Goal: Task Accomplishment & Management: Use online tool/utility

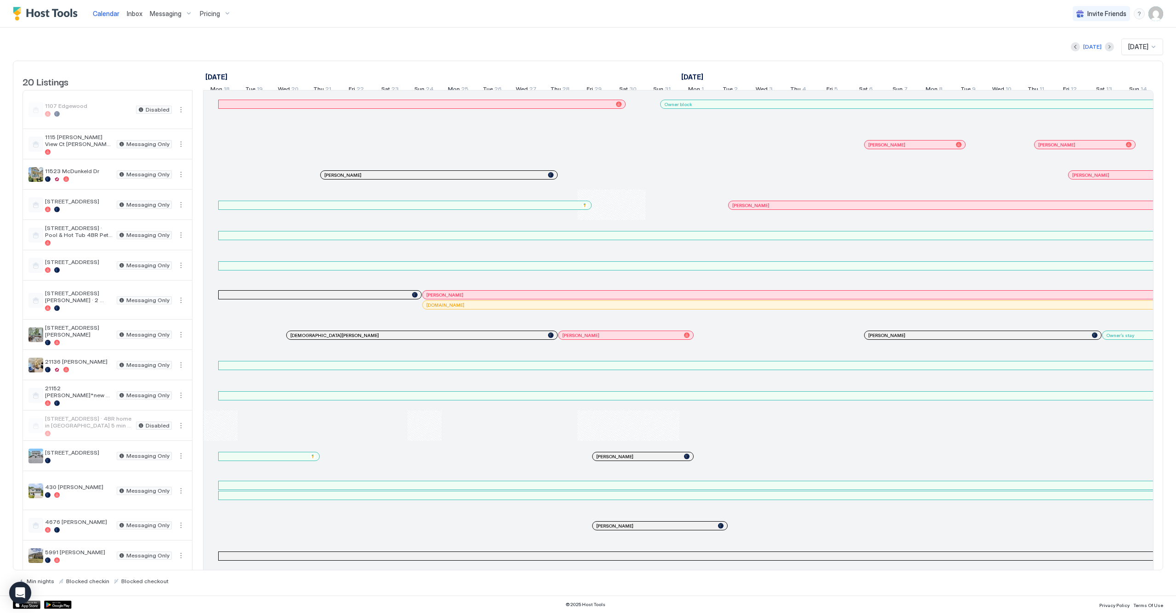
scroll to position [0, 878]
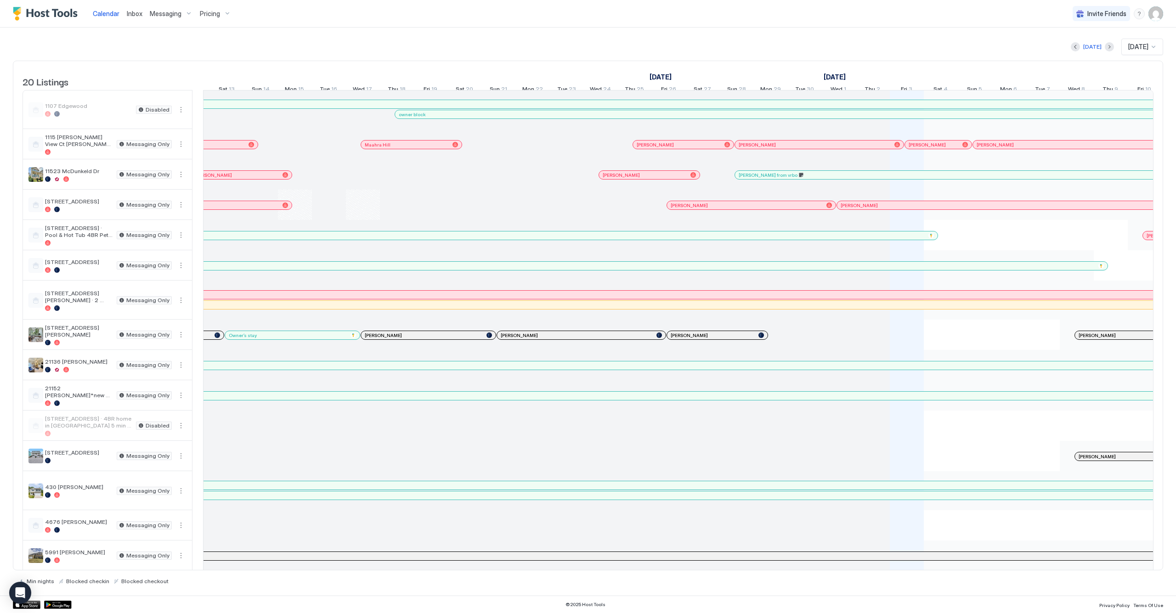
click at [1162, 18] on img "User profile" at bounding box center [1156, 13] width 15 height 15
click at [1068, 51] on span "Settings" at bounding box center [1073, 51] width 25 height 8
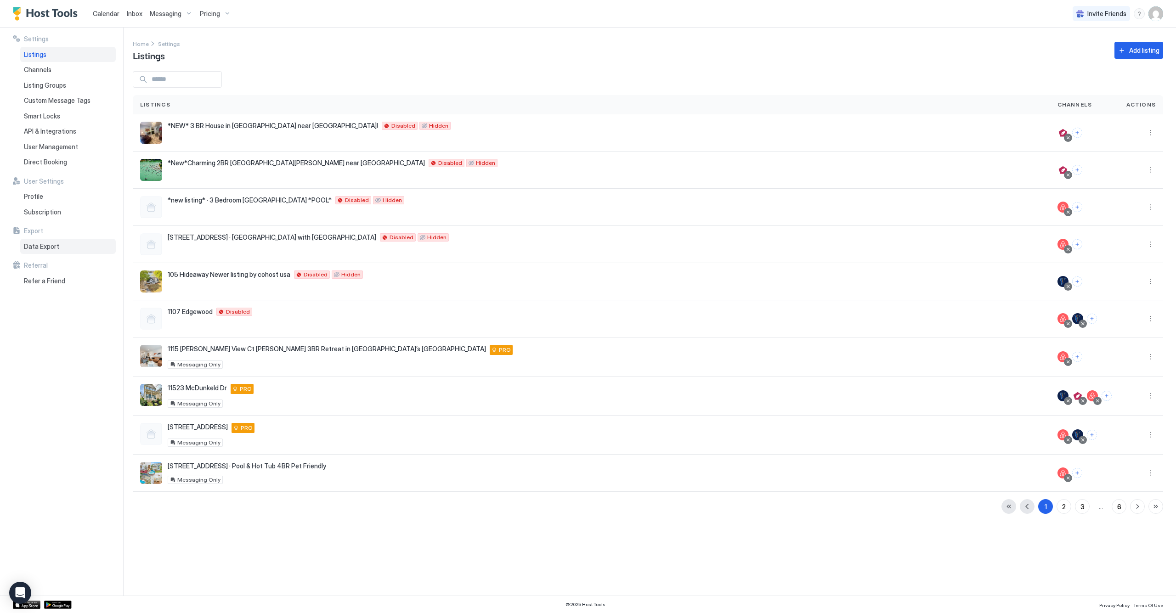
click at [70, 239] on div "Data Export" at bounding box center [68, 247] width 96 height 16
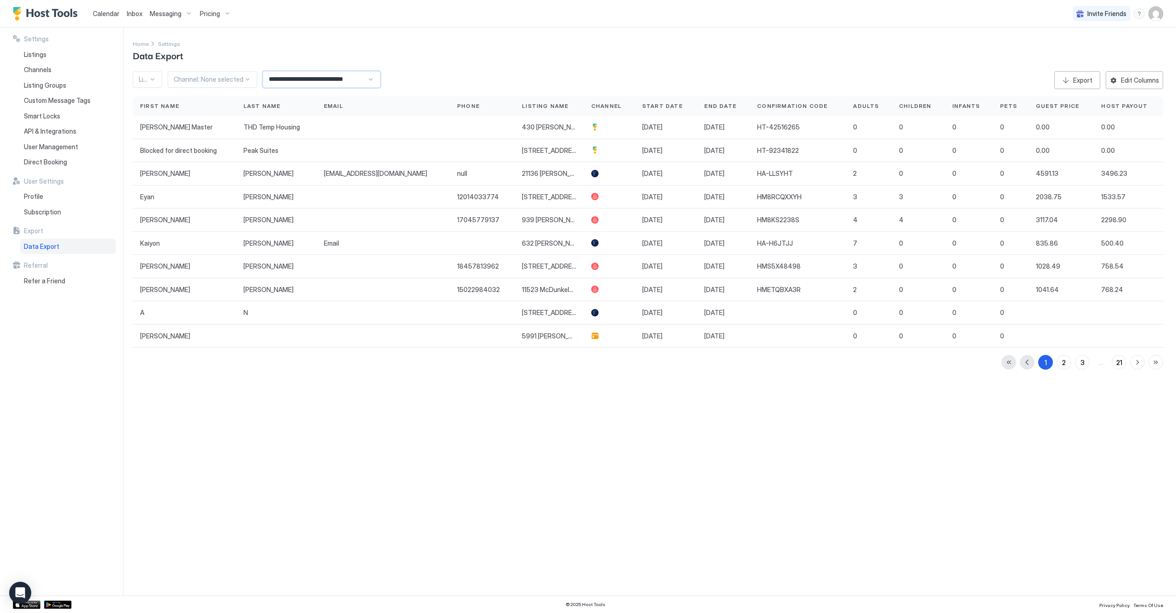
click at [360, 79] on input "**********" at bounding box center [315, 80] width 104 height 16
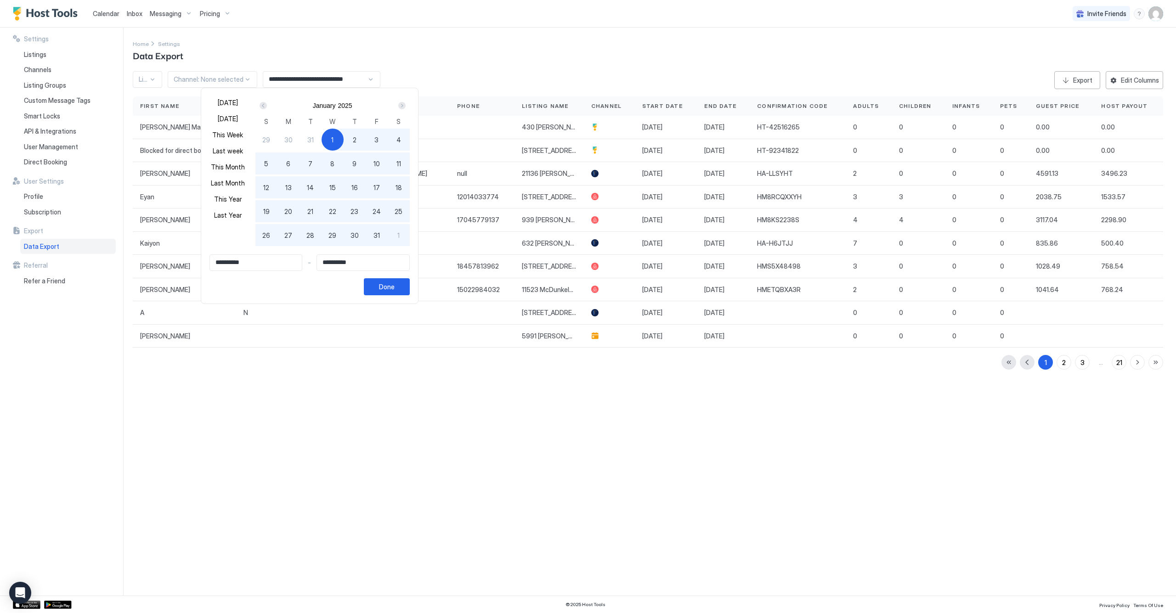
click at [406, 105] on div "Next" at bounding box center [401, 105] width 7 height 7
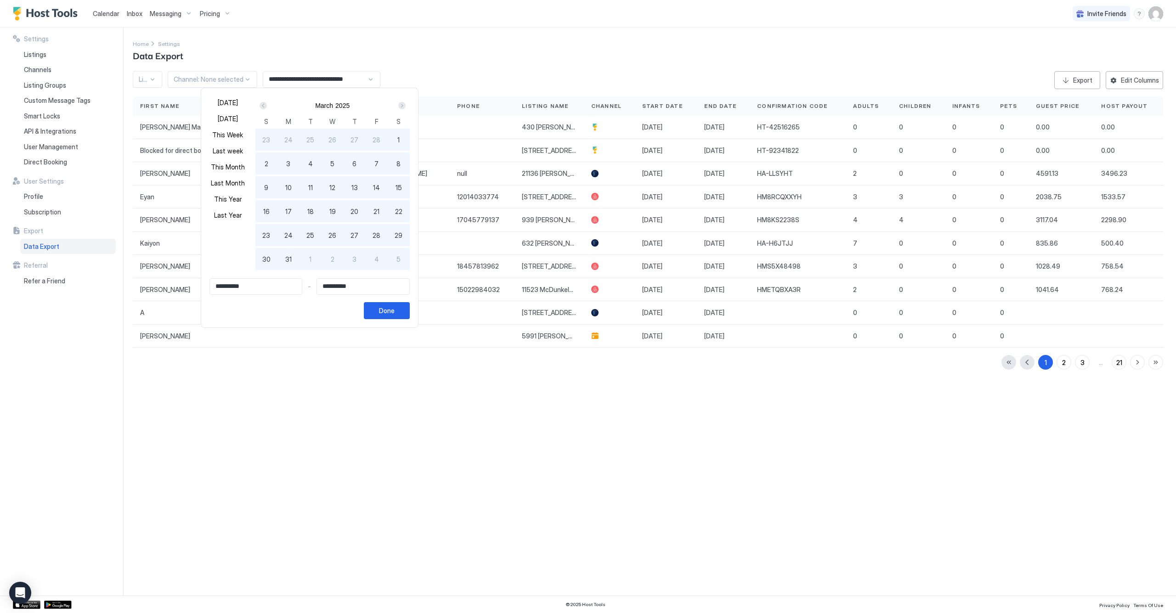
click at [322, 260] on div "1" at bounding box center [311, 259] width 22 height 22
type input "**********"
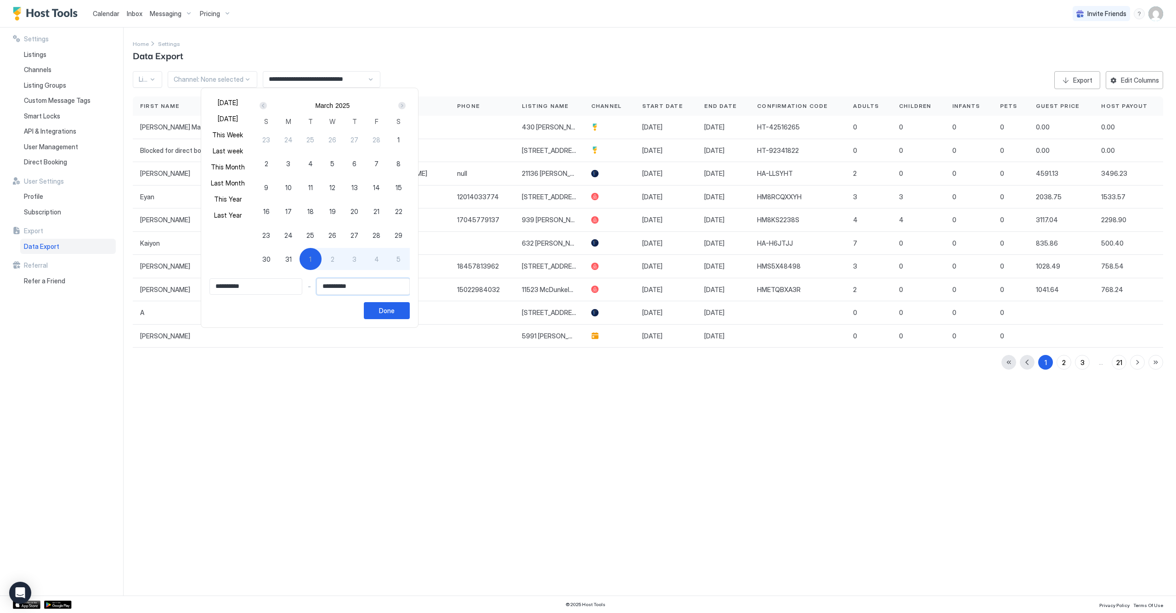
click at [401, 286] on input "**********" at bounding box center [363, 287] width 92 height 16
click at [392, 289] on input "**********" at bounding box center [363, 287] width 92 height 16
drag, startPoint x: 364, startPoint y: 288, endPoint x: 311, endPoint y: 288, distance: 53.8
click at [311, 288] on div "**********" at bounding box center [310, 286] width 200 height 17
click at [346, 288] on input "**********" at bounding box center [363, 287] width 92 height 16
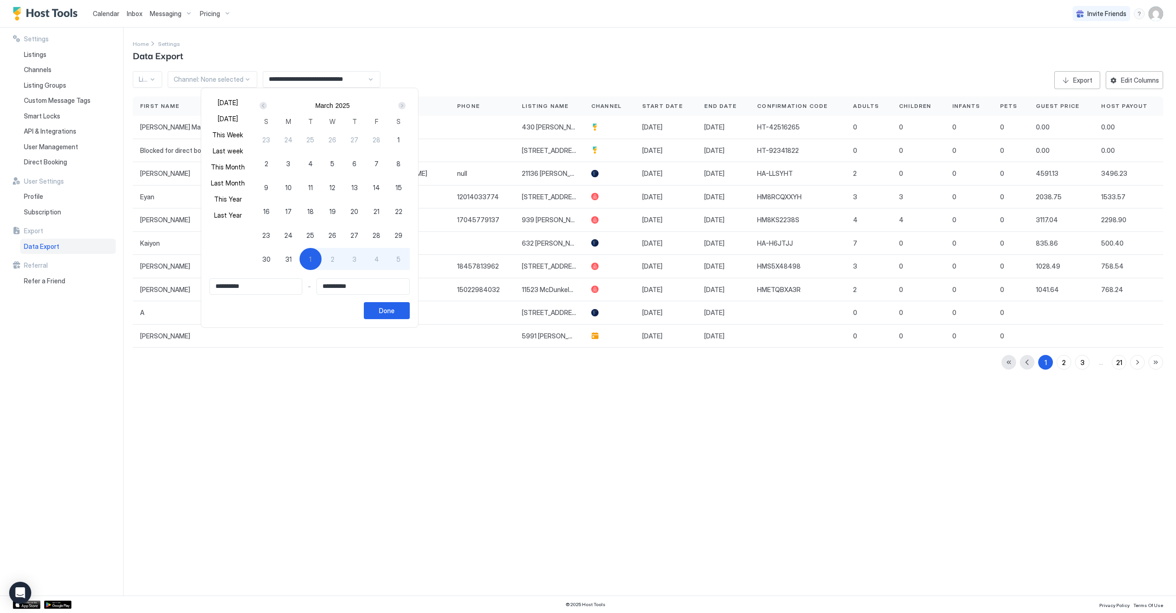
click at [312, 259] on span "1" at bounding box center [310, 260] width 2 height 10
type input "**********"
click at [410, 139] on div "1" at bounding box center [399, 140] width 22 height 22
click at [400, 140] on span "1" at bounding box center [398, 140] width 2 height 10
click at [322, 258] on div "1" at bounding box center [311, 259] width 22 height 22
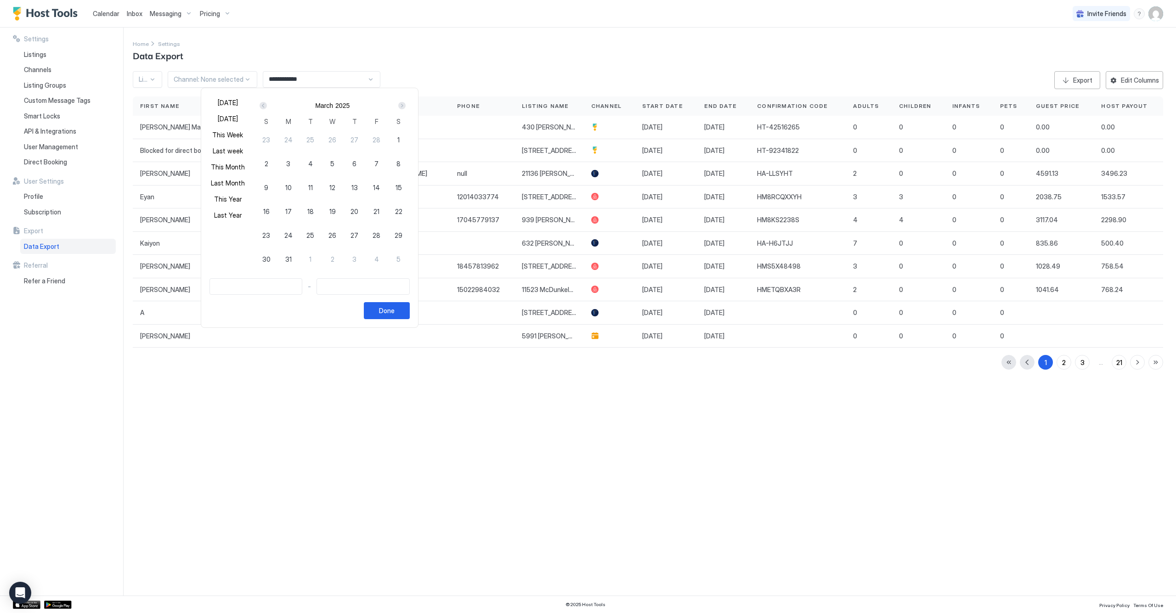
click at [312, 259] on span "1" at bounding box center [310, 260] width 2 height 10
click at [288, 289] on input "Input Field" at bounding box center [256, 287] width 92 height 16
click at [288, 288] on input "Input Field" at bounding box center [256, 287] width 92 height 16
click at [408, 318] on button "Done" at bounding box center [387, 310] width 46 height 17
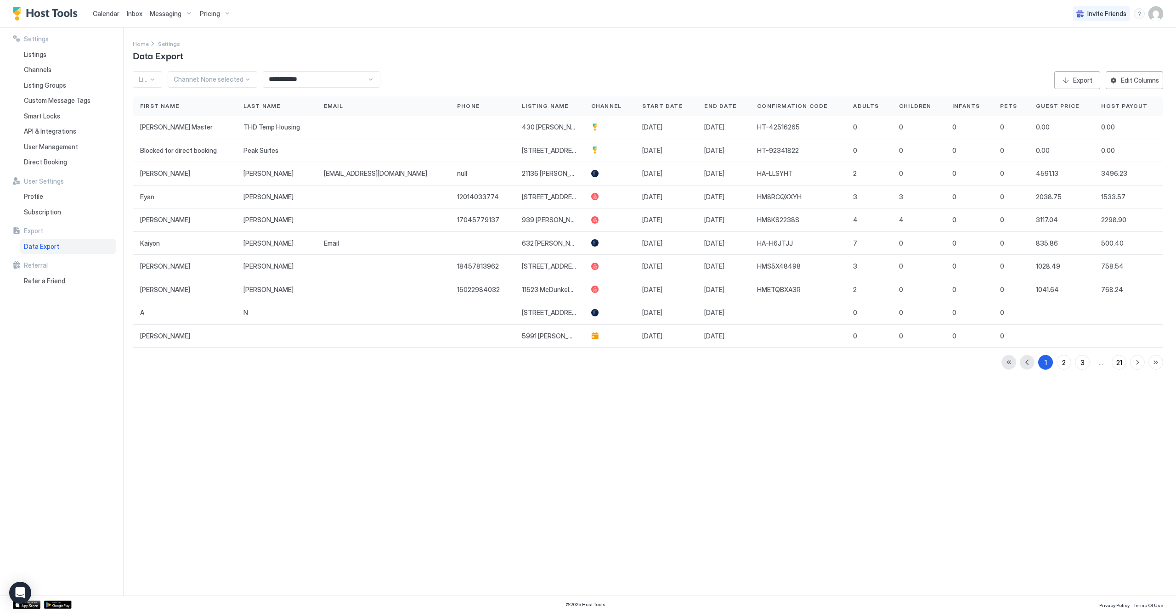
click at [287, 85] on input "**********" at bounding box center [315, 80] width 104 height 16
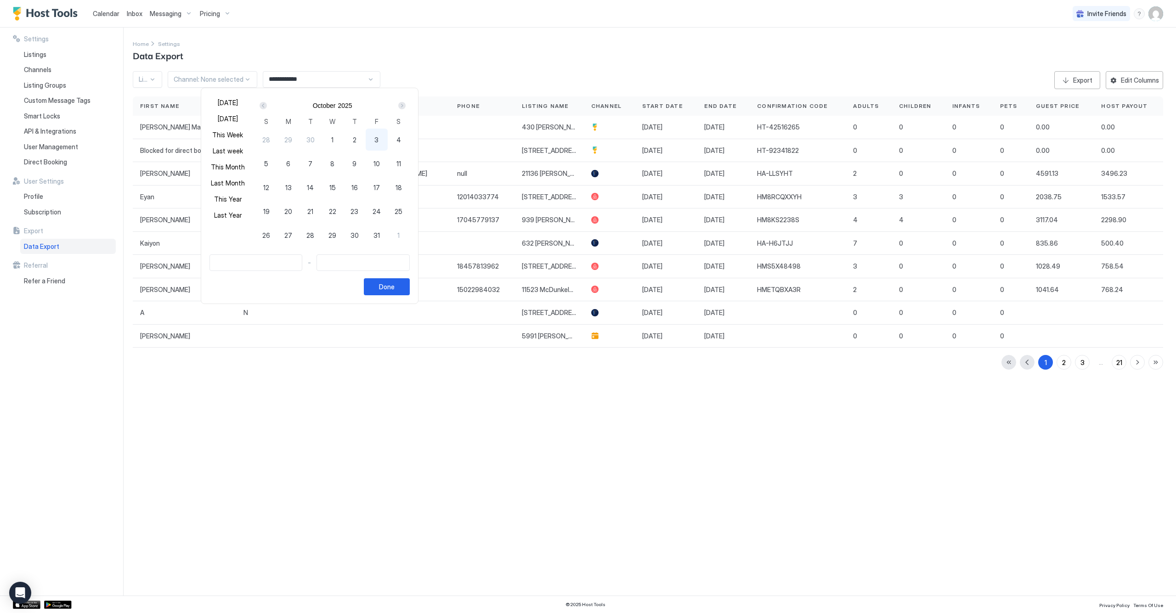
click at [267, 106] on div "Prev" at bounding box center [263, 105] width 7 height 7
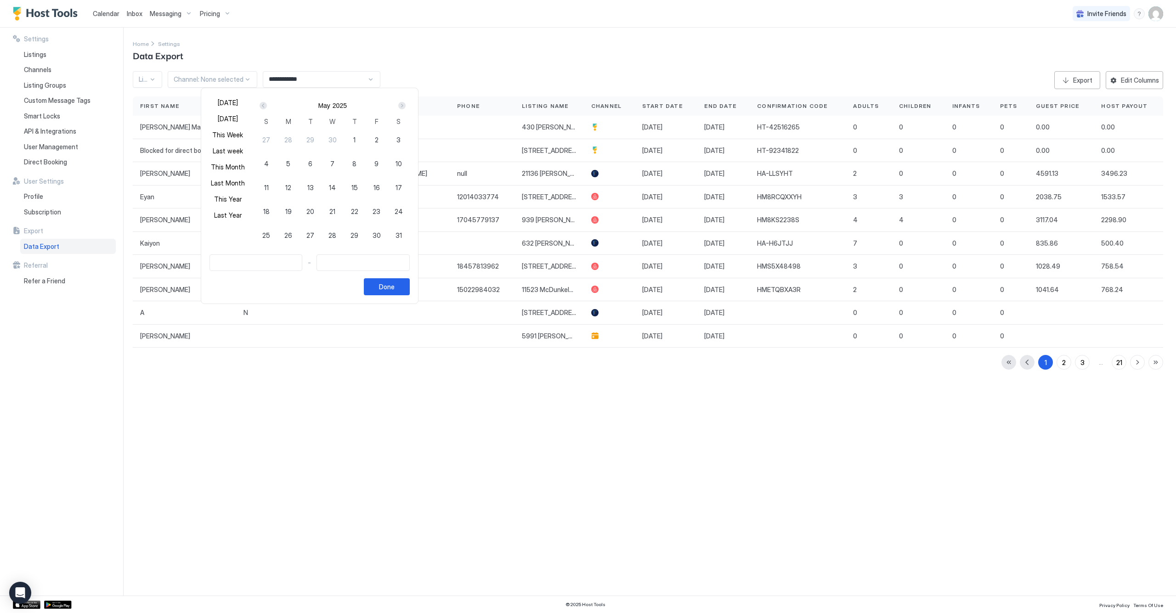
click at [267, 106] on div "Prev" at bounding box center [263, 105] width 7 height 7
click at [322, 139] on div "1" at bounding box center [311, 140] width 22 height 22
click at [321, 140] on div "1" at bounding box center [311, 140] width 22 height 22
click at [317, 141] on div "1" at bounding box center [311, 140] width 22 height 22
click at [318, 141] on div "1" at bounding box center [311, 140] width 22 height 22
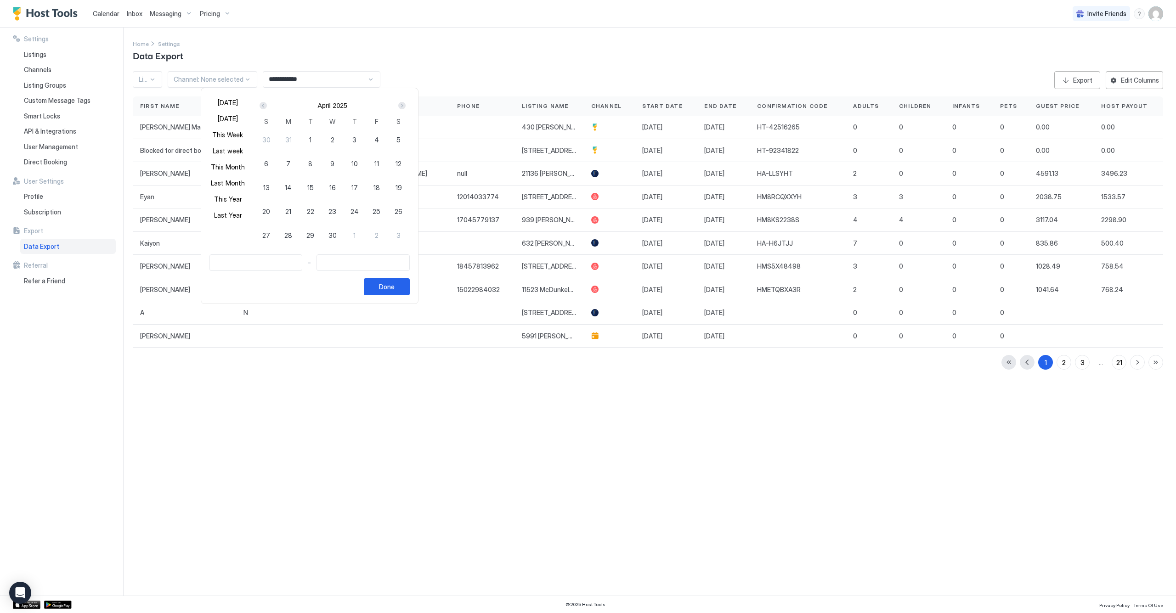
click at [355, 141] on div "3" at bounding box center [355, 140] width 22 height 22
drag, startPoint x: 339, startPoint y: 145, endPoint x: 346, endPoint y: 171, distance: 27.4
click at [340, 145] on div "2" at bounding box center [333, 140] width 22 height 22
click at [344, 191] on div "16" at bounding box center [333, 187] width 22 height 22
click at [345, 201] on div "30 31 1 2 3 4 5 6 7 8 9 10 11 12 13 14 15 16 17 18 19 20 21 22 23 24 25 26 27 2…" at bounding box center [332, 194] width 154 height 132
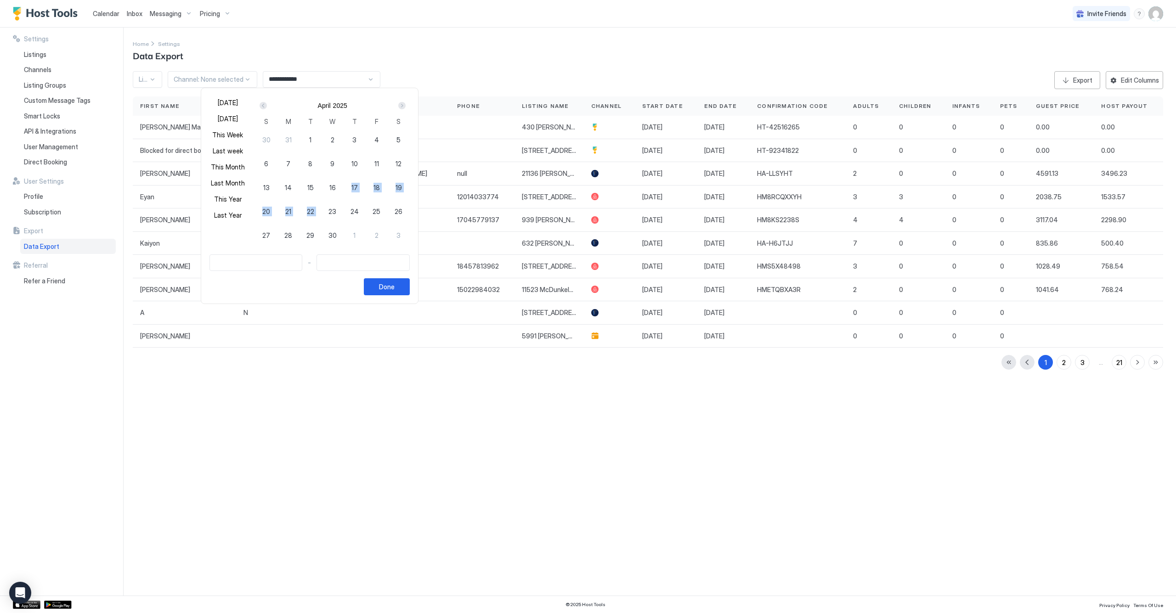
drag, startPoint x: 344, startPoint y: 202, endPoint x: 343, endPoint y: 214, distance: 12.0
click at [344, 205] on div "23" at bounding box center [333, 211] width 22 height 22
click at [336, 215] on span "23" at bounding box center [333, 212] width 8 height 10
click at [344, 221] on div "23" at bounding box center [333, 211] width 22 height 22
click at [346, 226] on div "30 31 1 2 3 4 5 6 7 8 9 10 11 12 13 14 15 16 17 18 19 20 21 22 23 24 25 26 27 2…" at bounding box center [332, 194] width 154 height 132
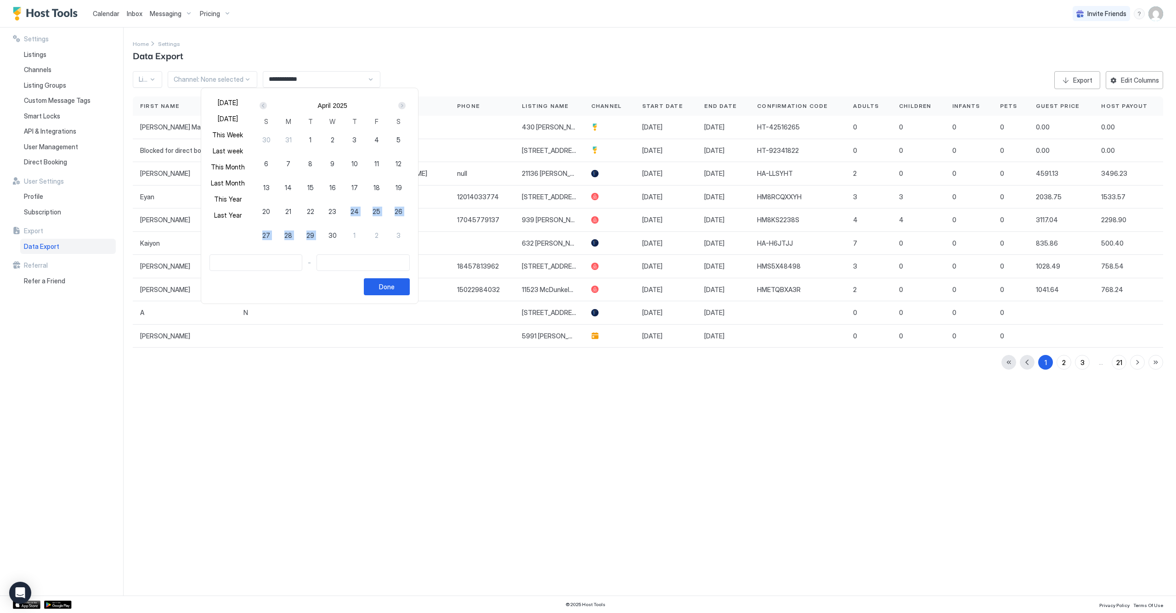
click at [337, 237] on span "30" at bounding box center [333, 236] width 8 height 10
click at [337, 238] on span "30" at bounding box center [333, 236] width 8 height 10
click at [366, 233] on div "1" at bounding box center [355, 235] width 22 height 22
click at [366, 234] on div "1" at bounding box center [355, 235] width 22 height 22
click at [364, 152] on div "10" at bounding box center [355, 164] width 22 height 24
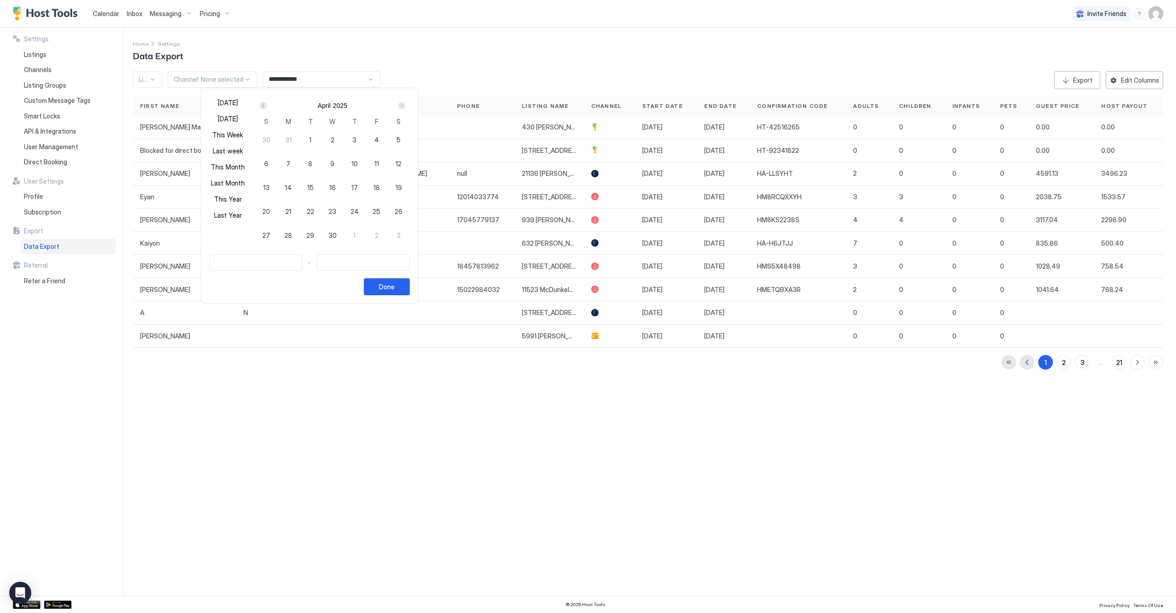
click at [258, 55] on div at bounding box center [588, 306] width 1176 height 613
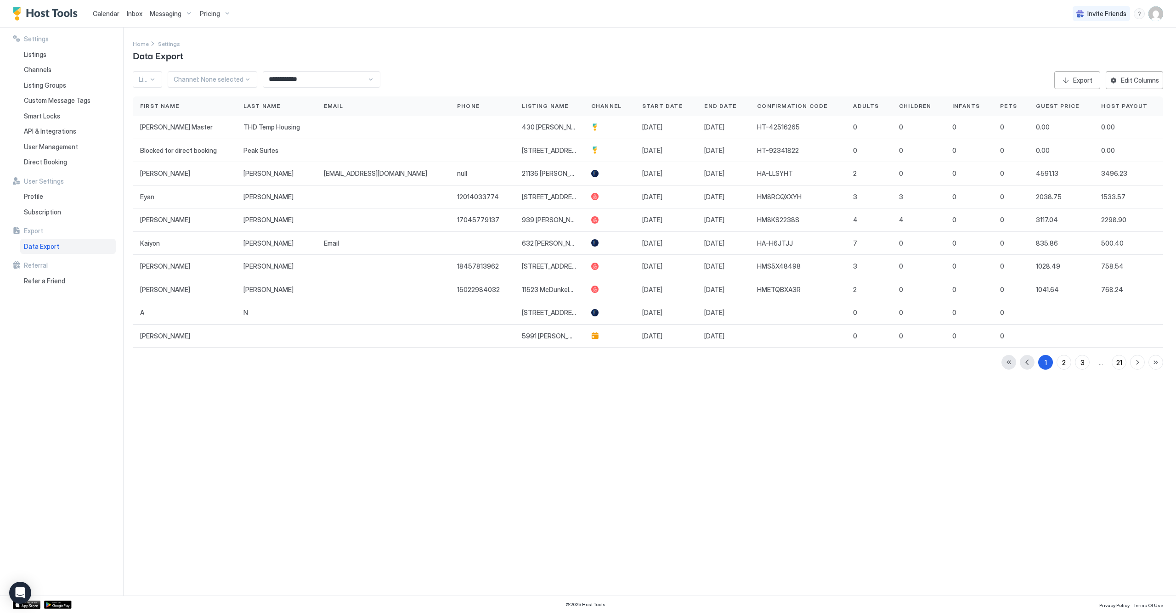
click at [115, 16] on span "Calendar" at bounding box center [106, 14] width 27 height 8
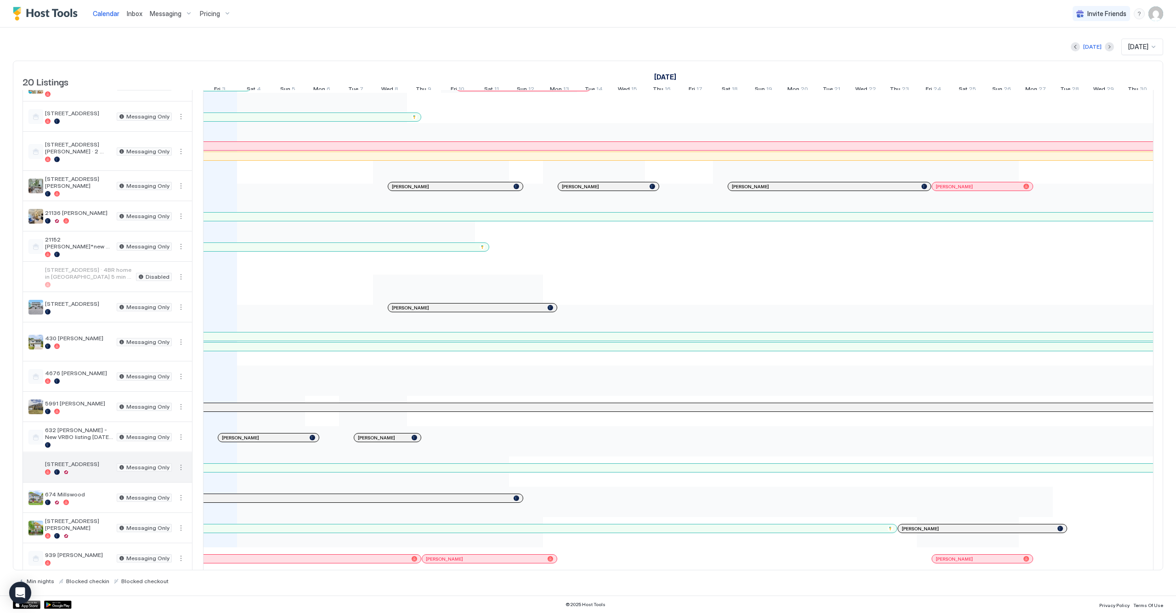
scroll to position [167, 0]
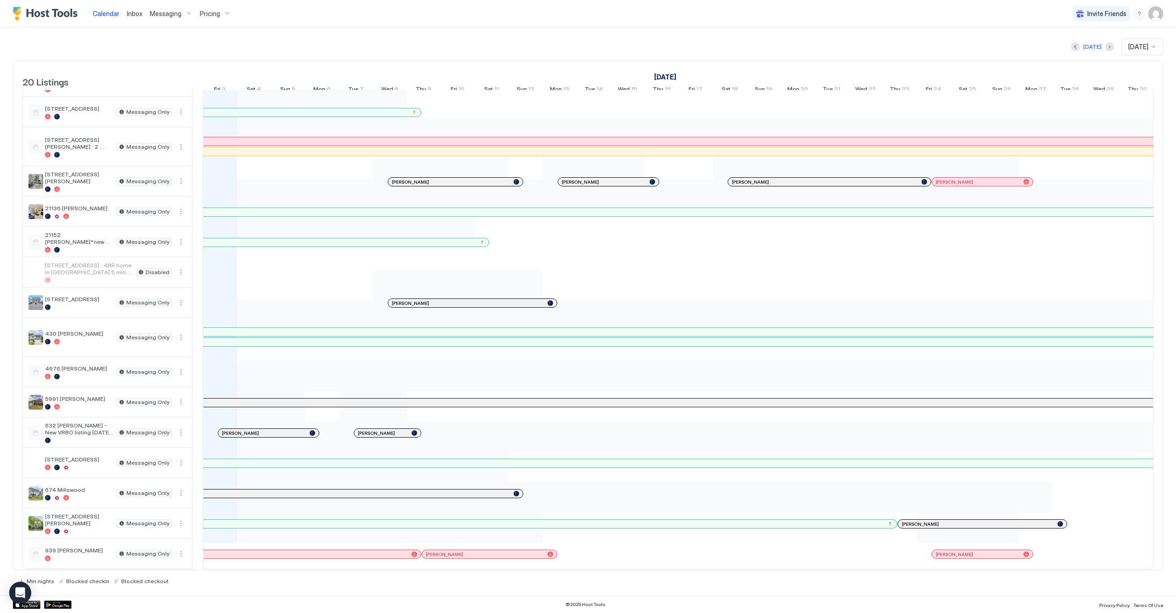
click at [393, 551] on div at bounding box center [393, 554] width 7 height 7
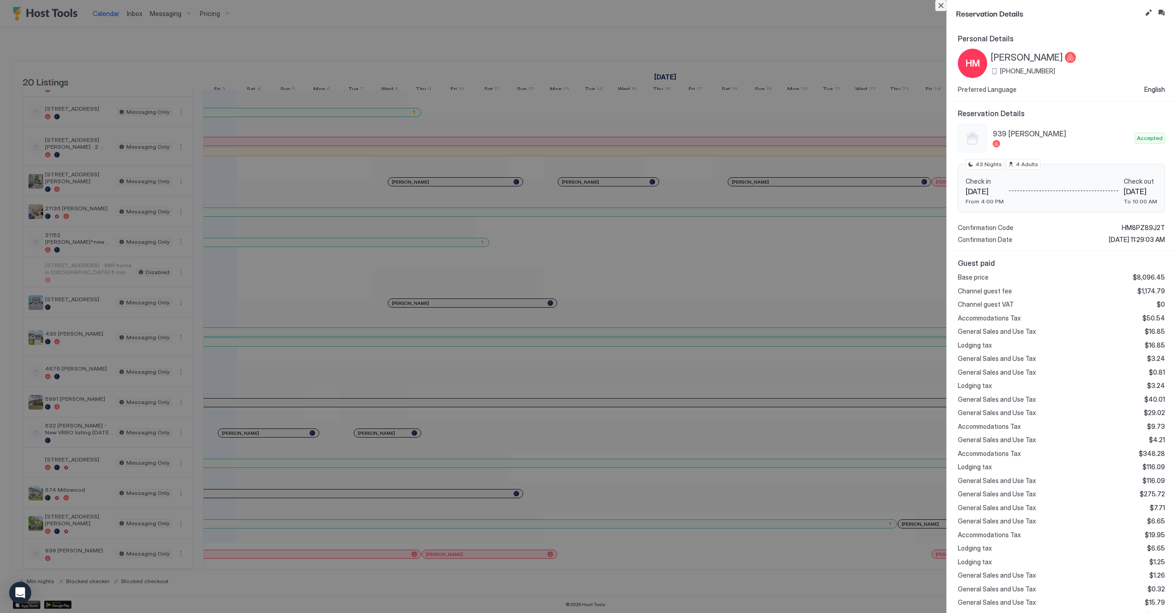
click at [943, 10] on button "Close" at bounding box center [940, 5] width 11 height 11
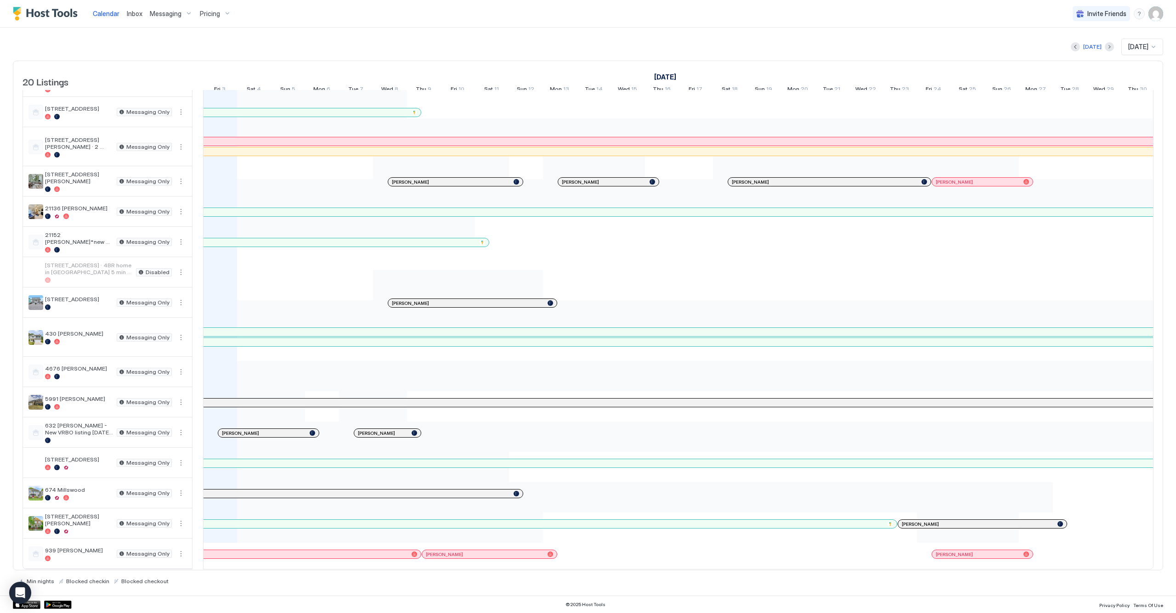
click at [318, 551] on div at bounding box center [318, 554] width 7 height 7
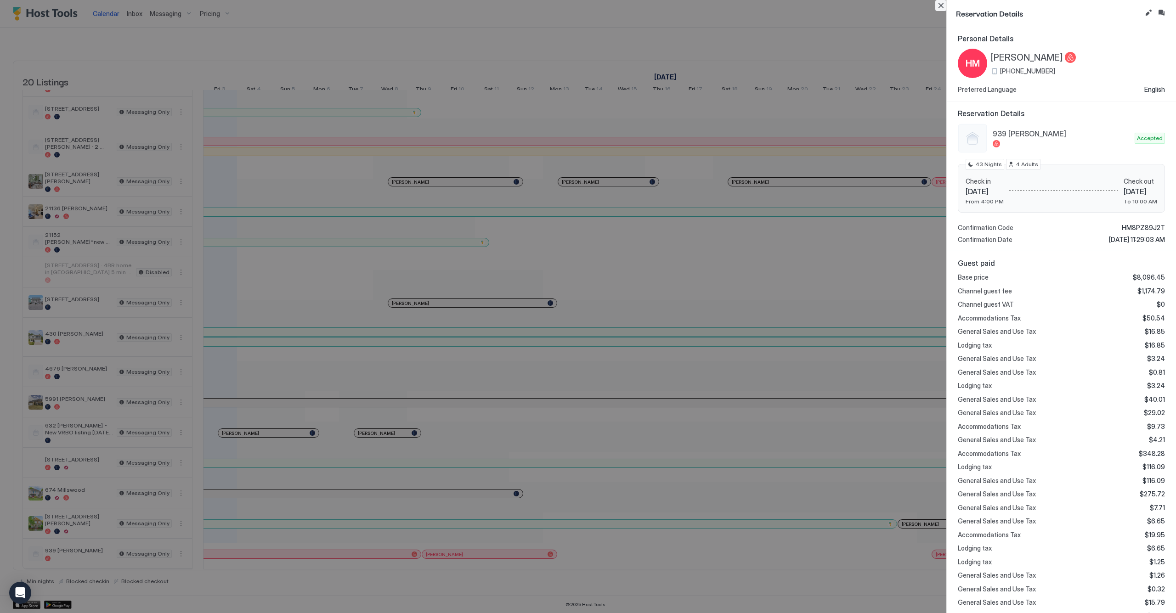
click at [940, 9] on button "Close" at bounding box center [940, 5] width 11 height 11
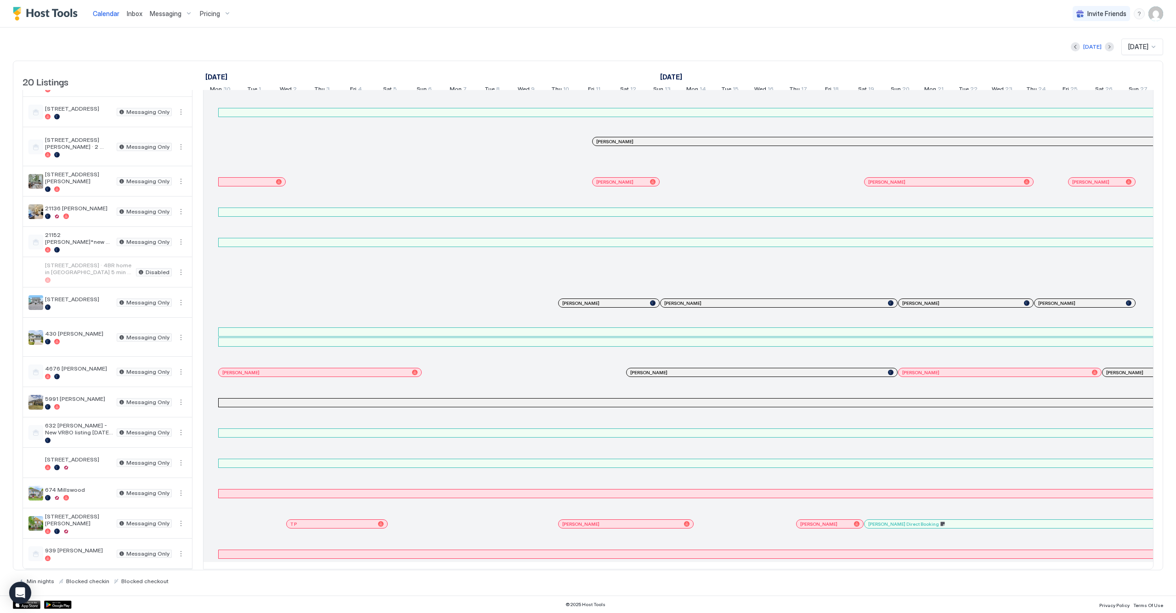
scroll to position [0, 680]
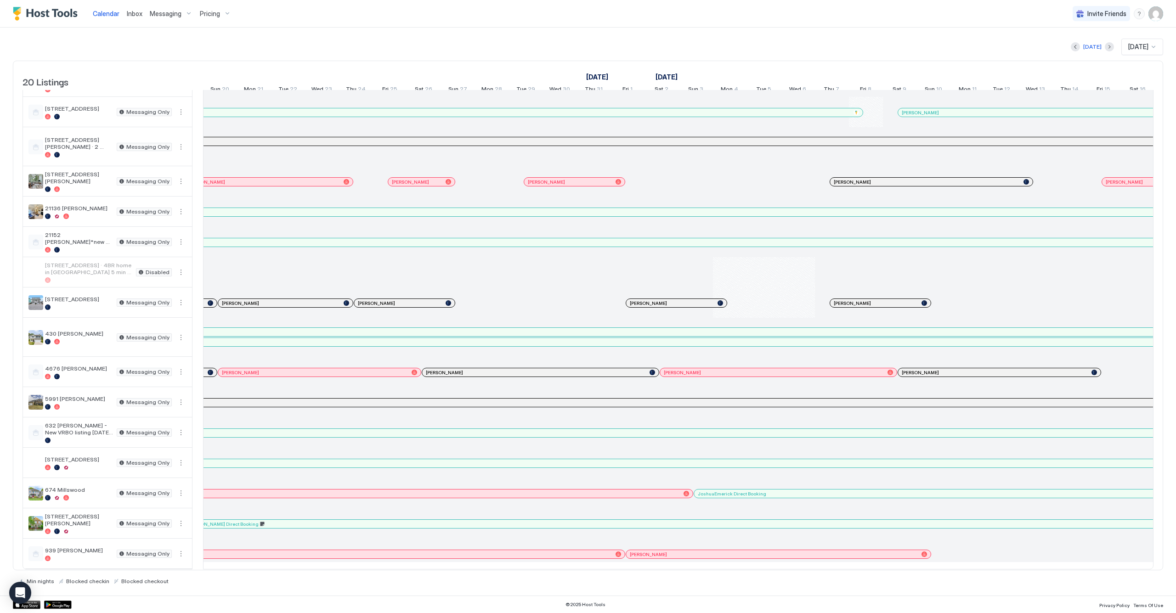
click at [580, 550] on div at bounding box center [81, 554] width 1087 height 8
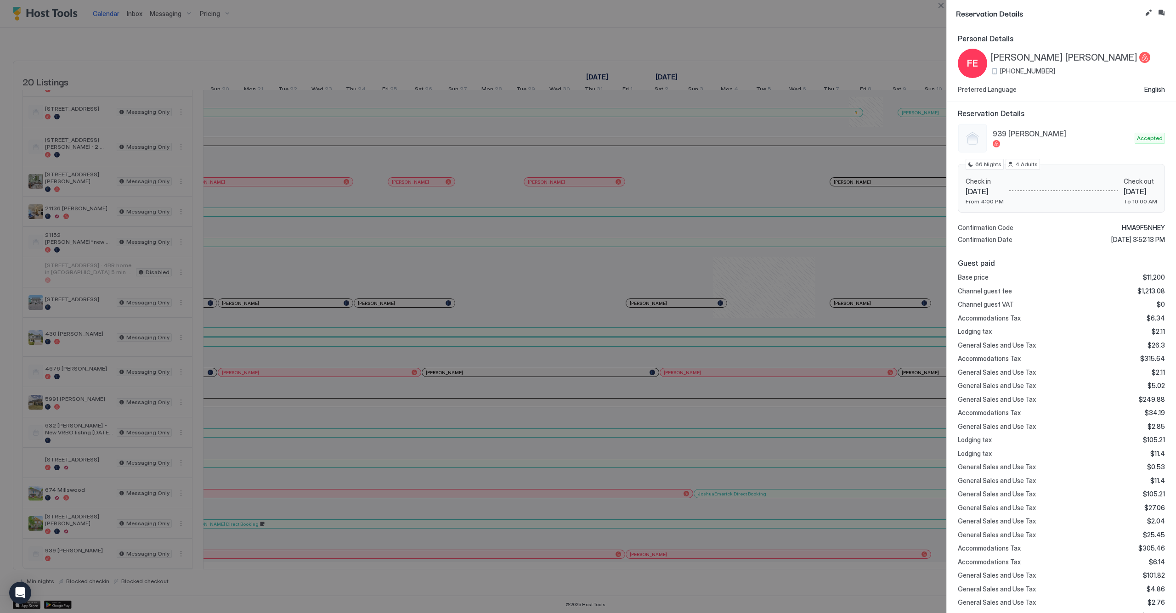
click at [693, 230] on div at bounding box center [588, 306] width 1176 height 613
click at [942, 7] on button "Close" at bounding box center [940, 5] width 11 height 11
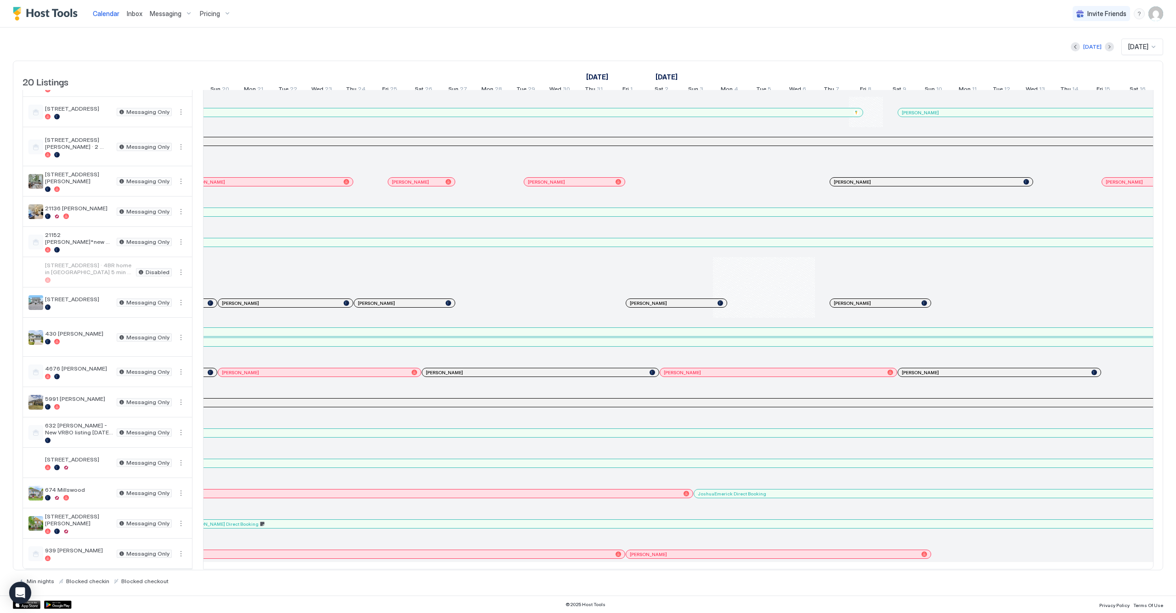
click at [224, 551] on div at bounding box center [224, 554] width 7 height 7
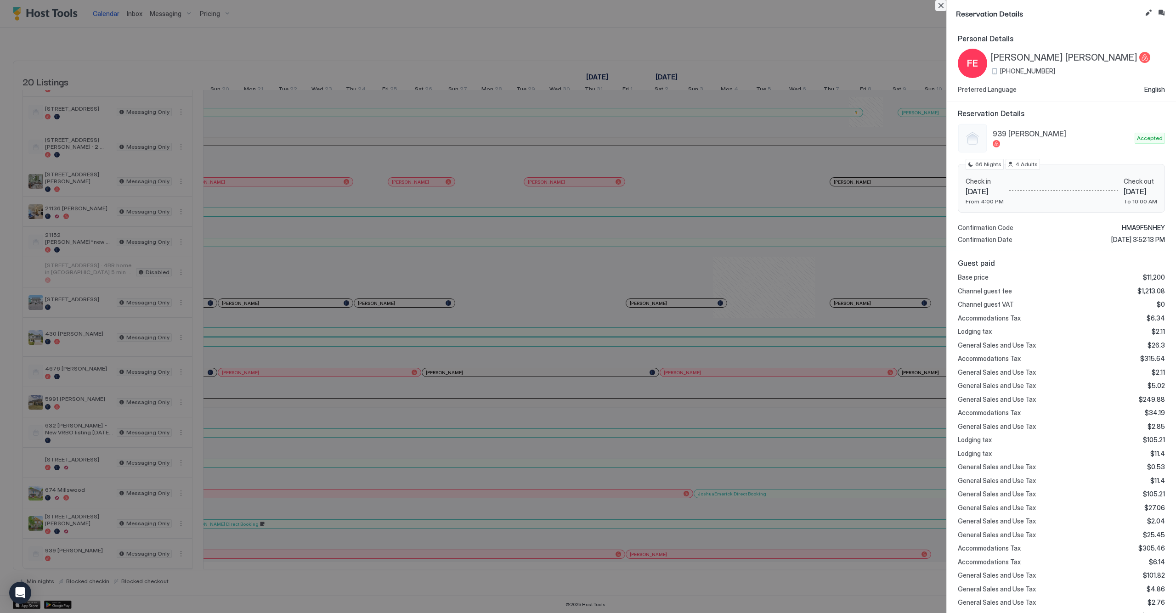
click at [945, 8] on button "Close" at bounding box center [940, 5] width 11 height 11
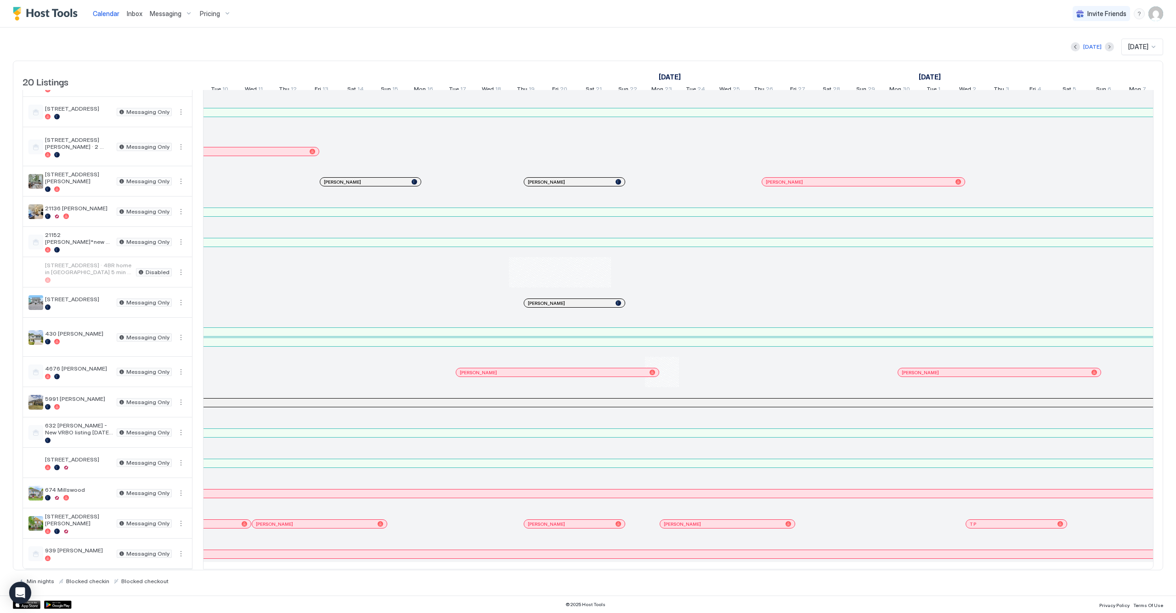
scroll to position [0, 0]
click at [1071, 45] on button "Previous month" at bounding box center [1075, 46] width 9 height 9
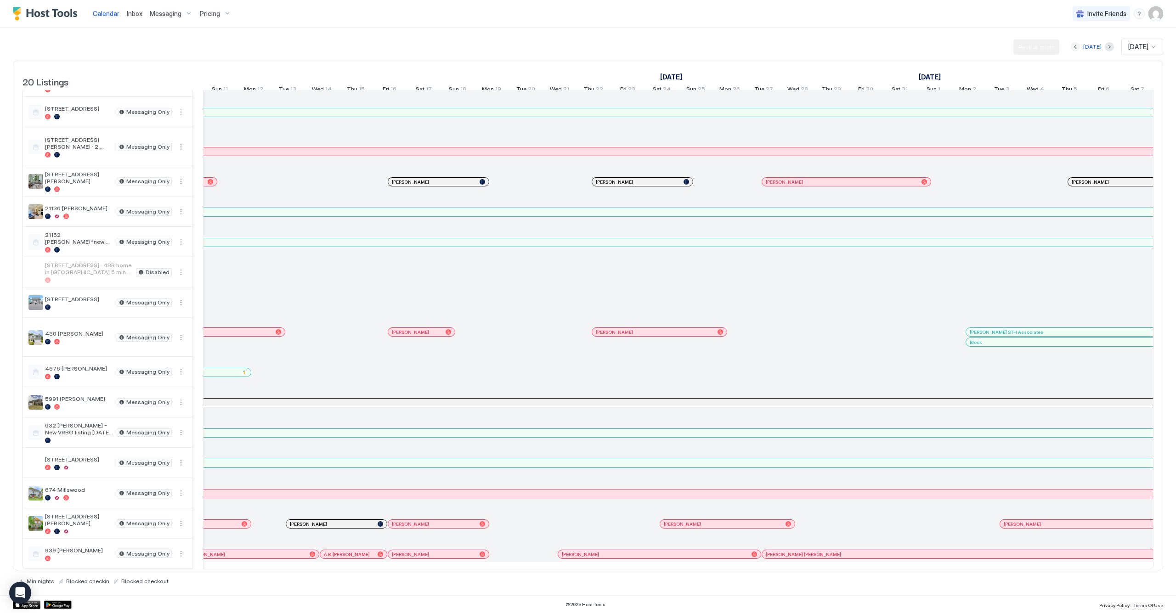
scroll to position [0, 510]
